Goal: Check status

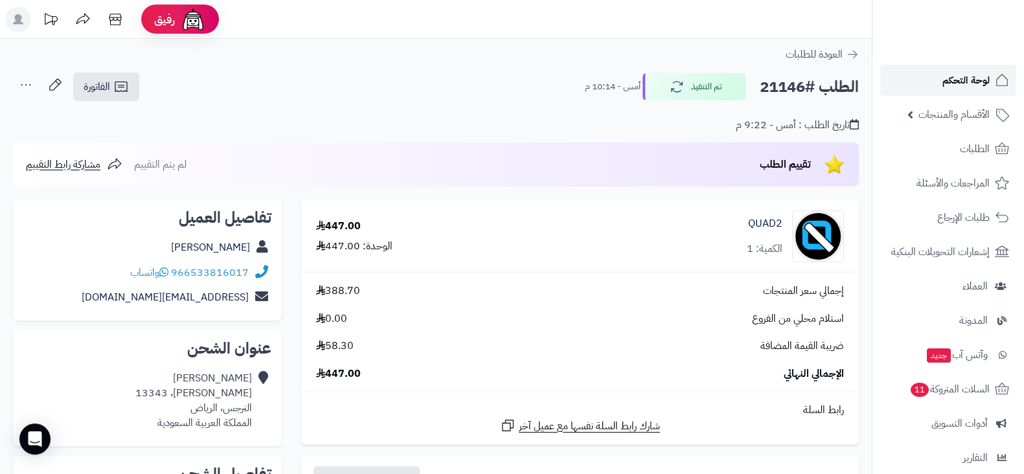
click at [915, 86] on link "لوحة التحكم" at bounding box center [948, 80] width 136 height 31
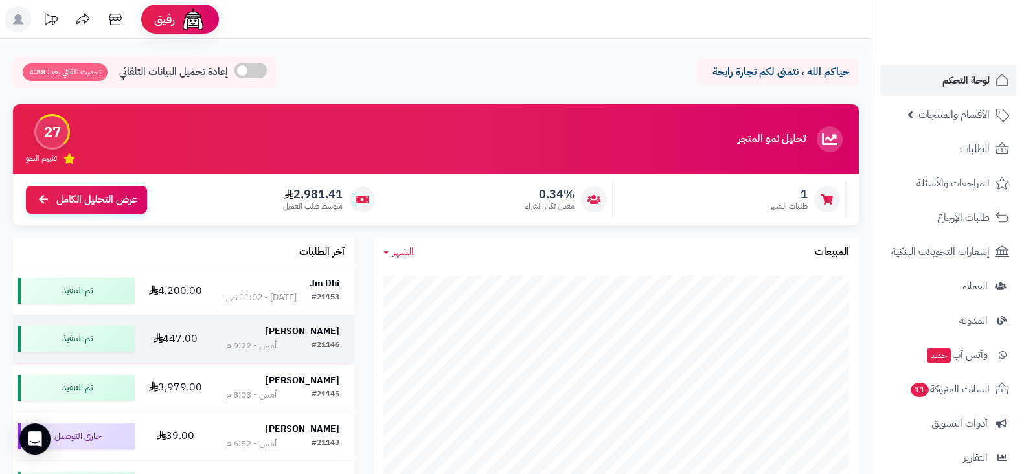
click at [298, 338] on strong "[PERSON_NAME]" at bounding box center [303, 332] width 74 height 14
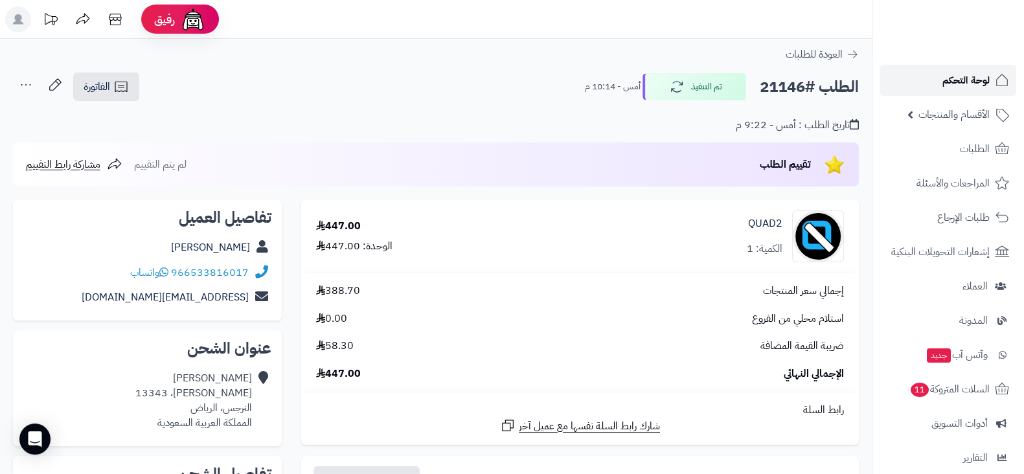
click at [917, 72] on link "لوحة التحكم" at bounding box center [948, 80] width 136 height 31
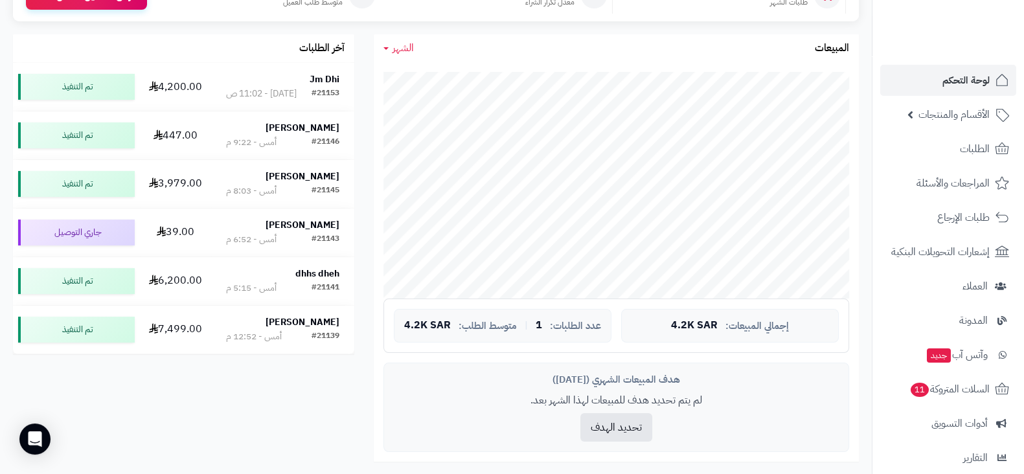
scroll to position [210, 0]
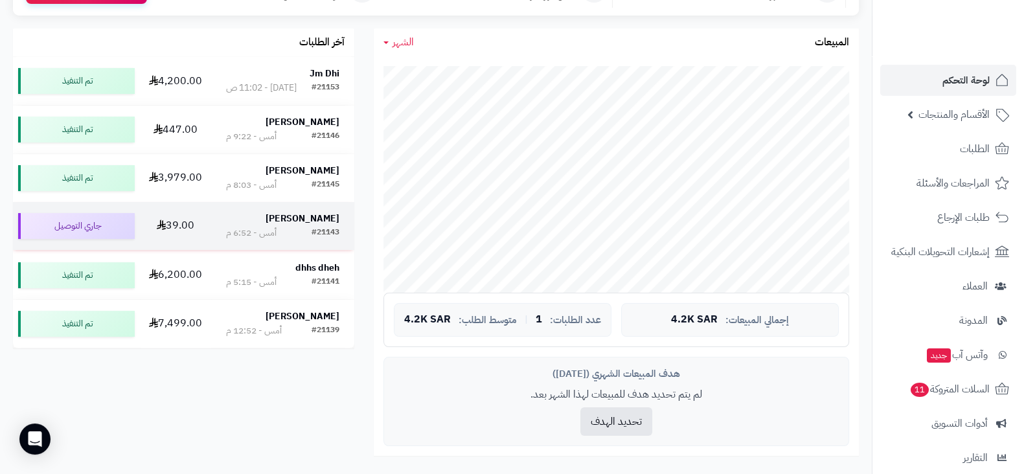
click at [295, 214] on strong "Mohammed Alharbi" at bounding box center [303, 219] width 74 height 14
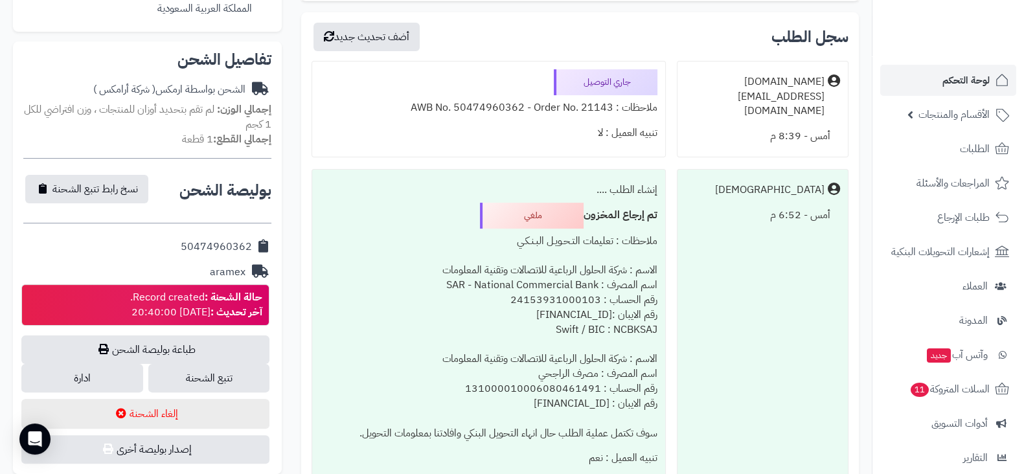
scroll to position [415, 0]
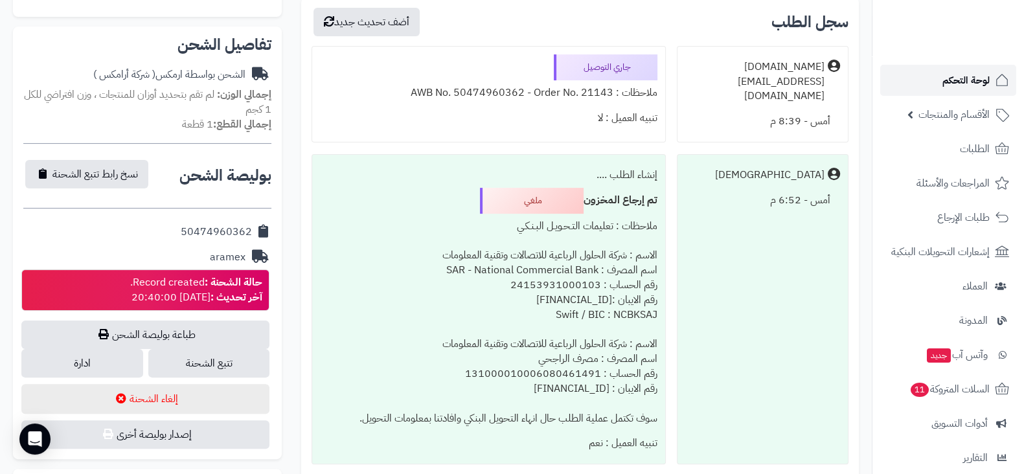
click at [996, 78] on icon at bounding box center [1002, 81] width 16 height 16
